Goal: Transaction & Acquisition: Purchase product/service

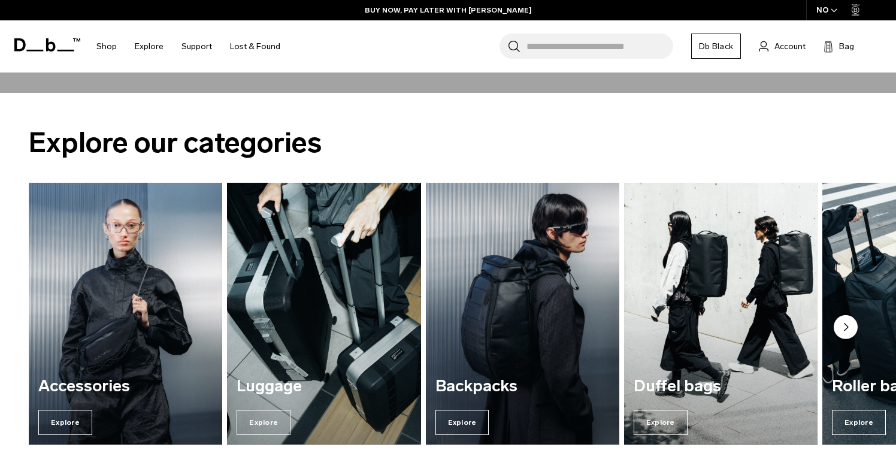
scroll to position [1294, 0]
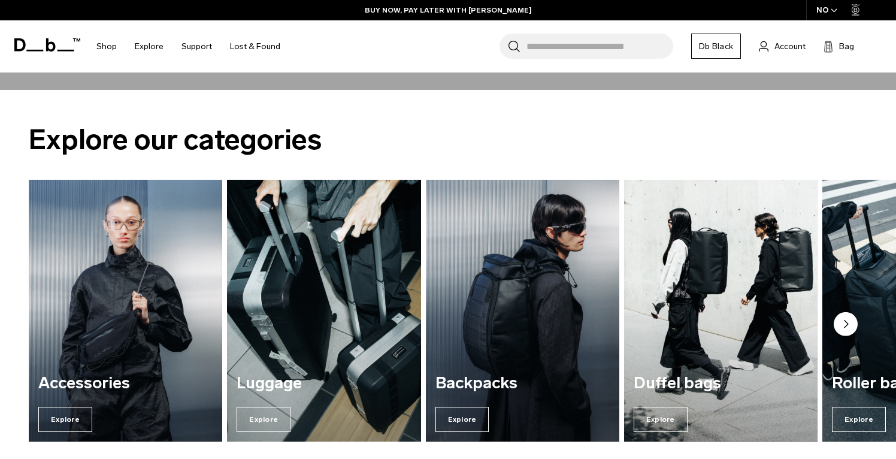
click at [367, 362] on img "2 / 7" at bounding box center [323, 310] width 199 height 269
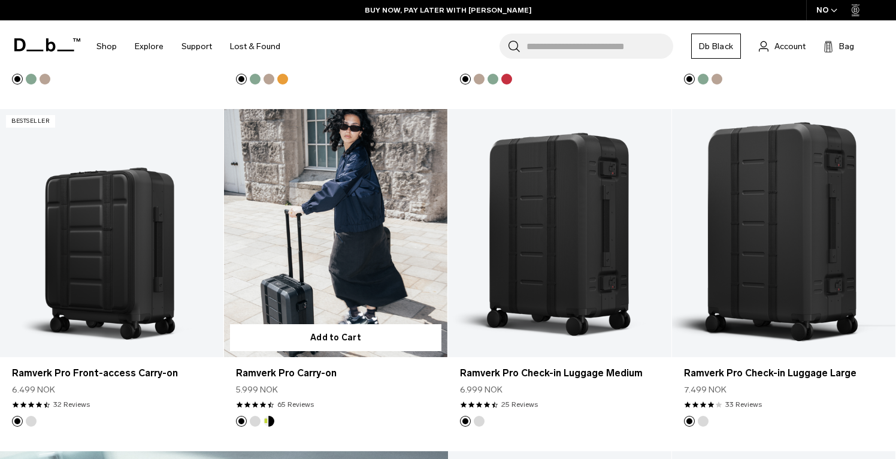
scroll to position [1222, 0]
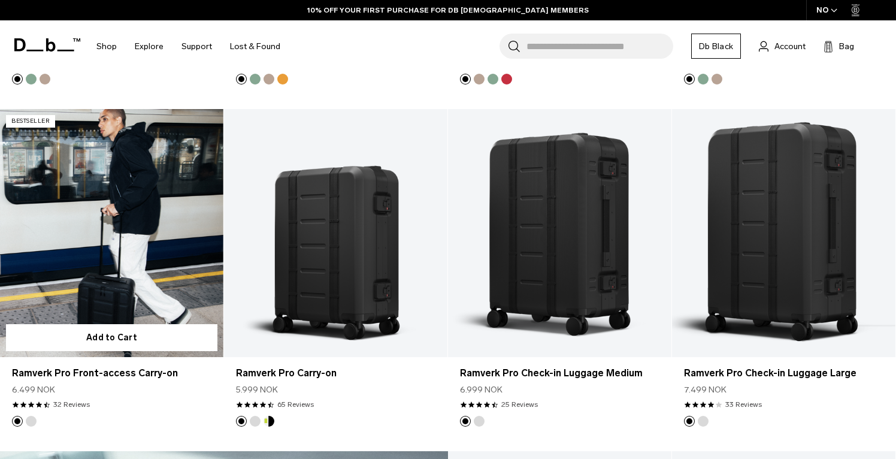
click at [132, 281] on link "Ramverk Pro Front-access Carry-on" at bounding box center [111, 233] width 223 height 248
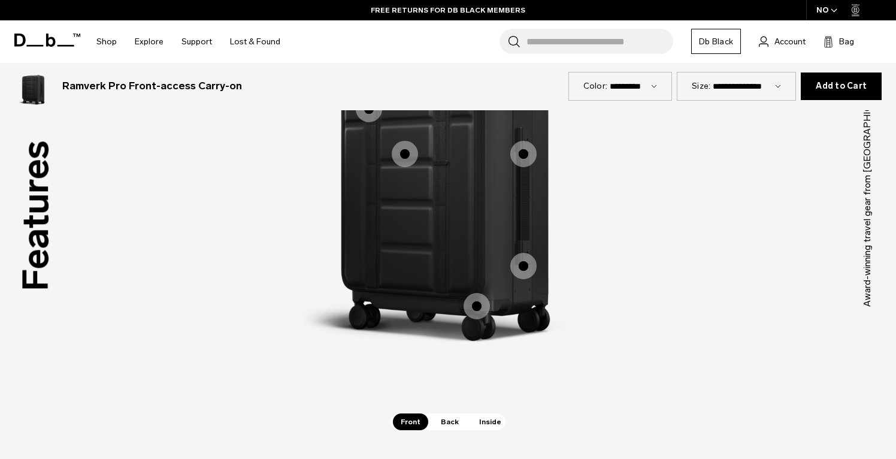
scroll to position [1266, 0]
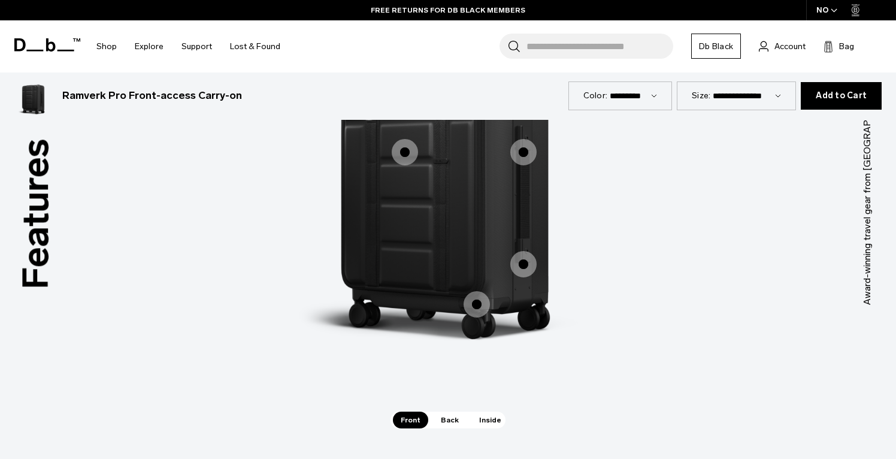
click at [444, 422] on span "Back" at bounding box center [450, 419] width 34 height 17
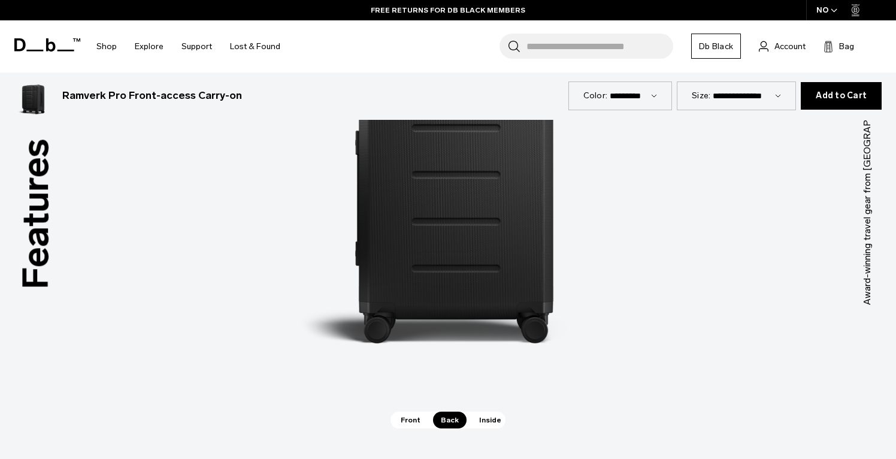
click at [482, 427] on span "Inside" at bounding box center [490, 419] width 38 height 17
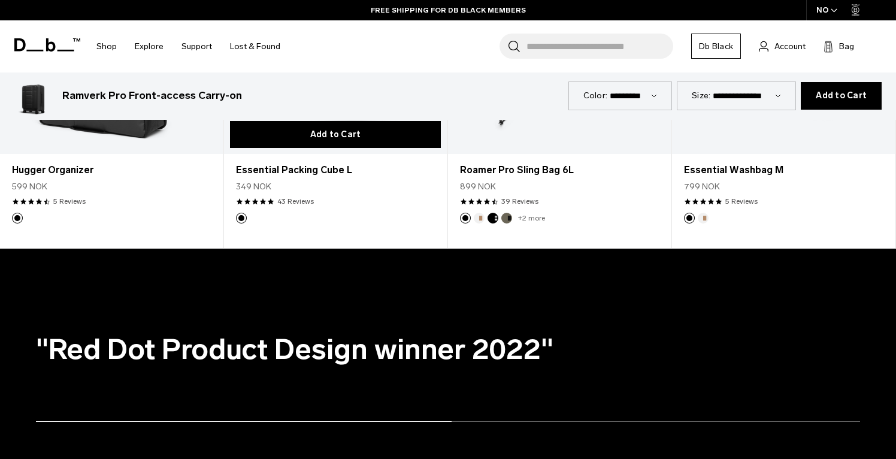
scroll to position [3033, 0]
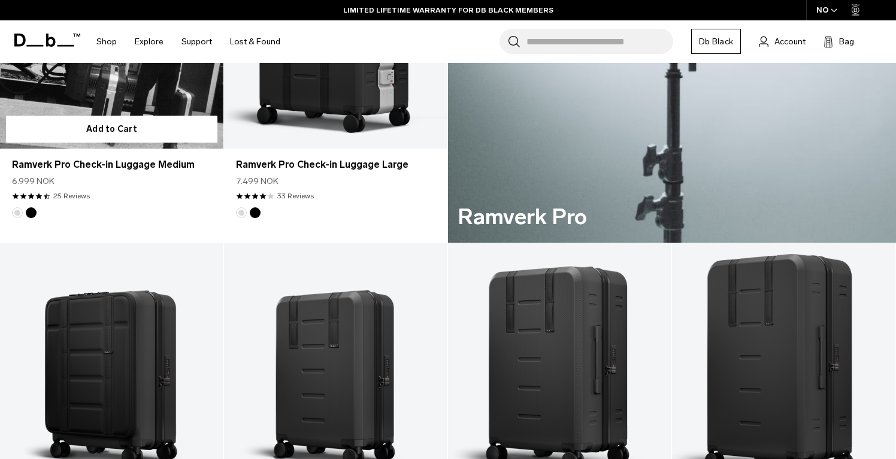
scroll to position [784, 0]
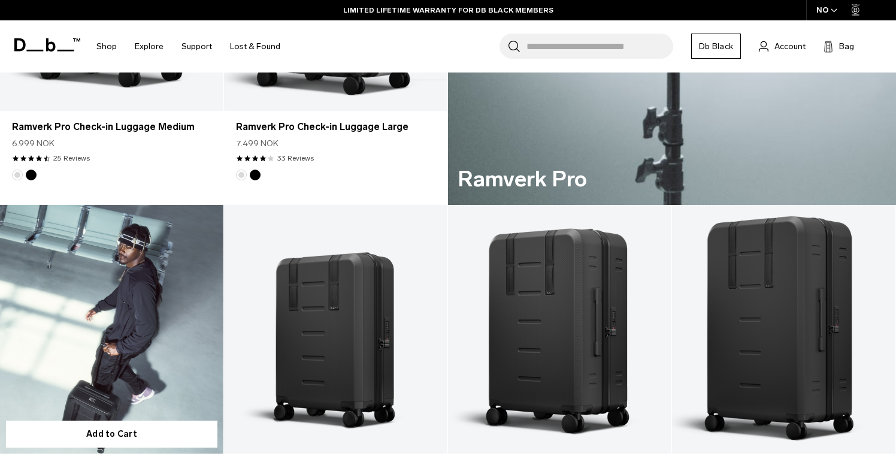
click at [116, 253] on link "Ramverk Front-access Carry-on" at bounding box center [111, 329] width 223 height 248
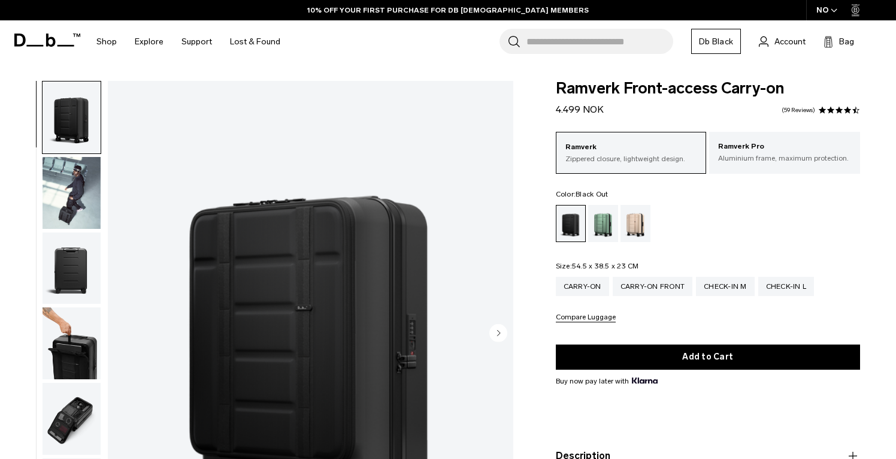
click at [70, 354] on img "button" at bounding box center [72, 343] width 58 height 72
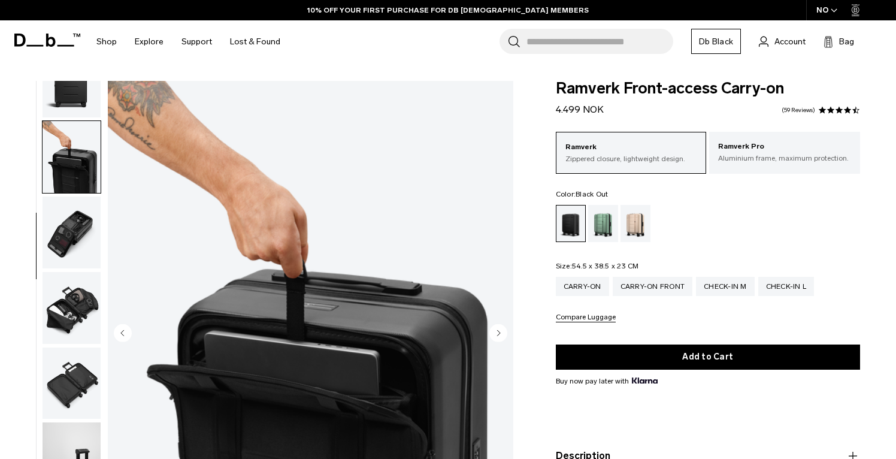
scroll to position [229, 0]
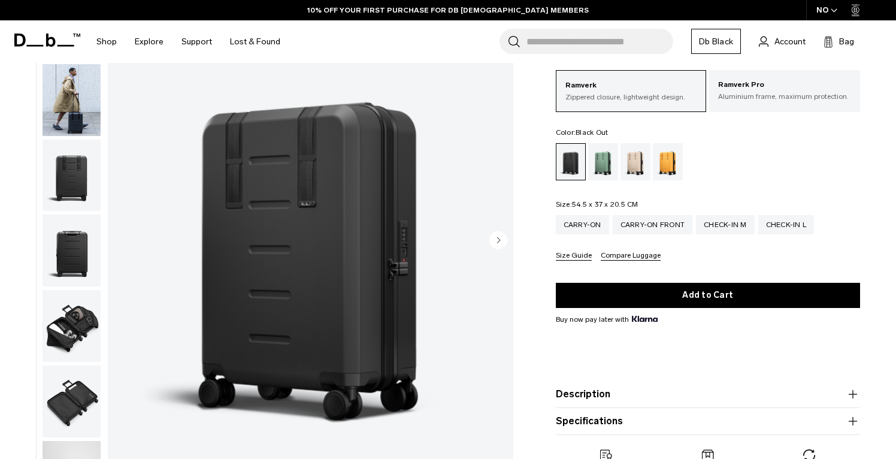
scroll to position [95, 0]
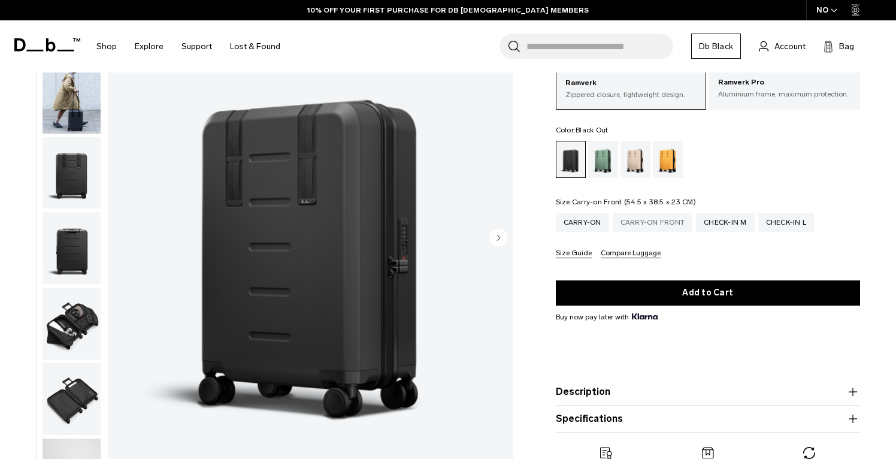
click at [635, 220] on div "Carry-on Front" at bounding box center [652, 222] width 80 height 19
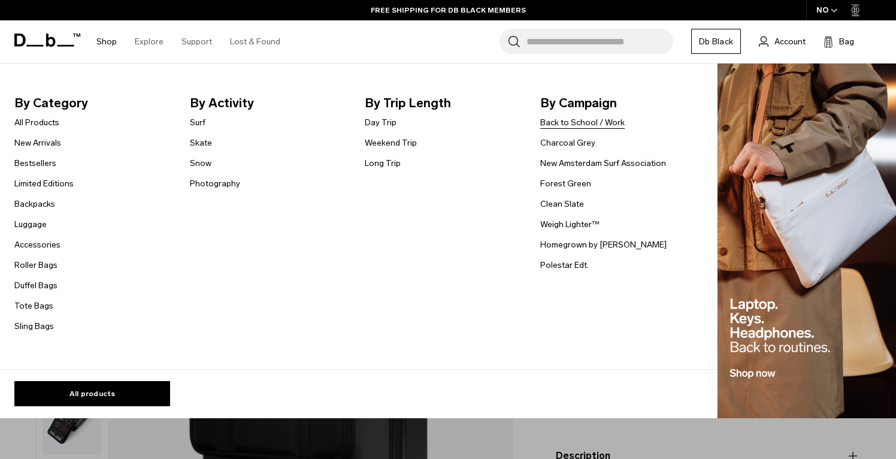
click at [568, 120] on link "Back to School / Work" at bounding box center [582, 122] width 84 height 13
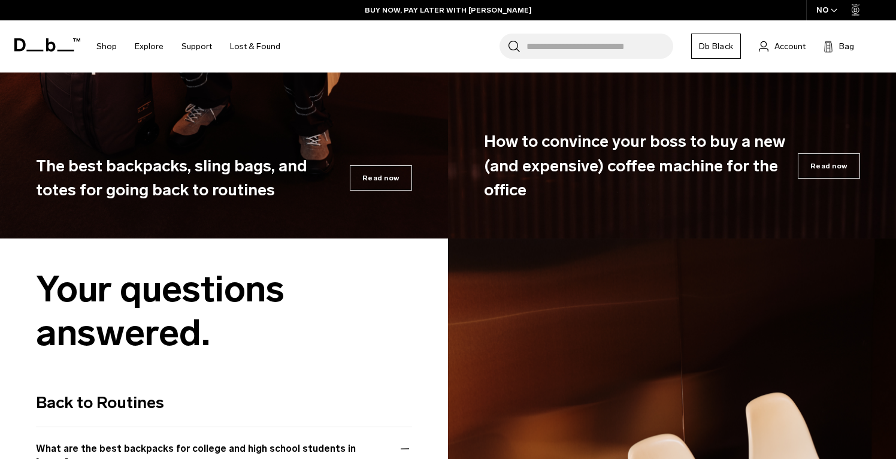
scroll to position [5240, 0]
